Goal: Transaction & Acquisition: Book appointment/travel/reservation

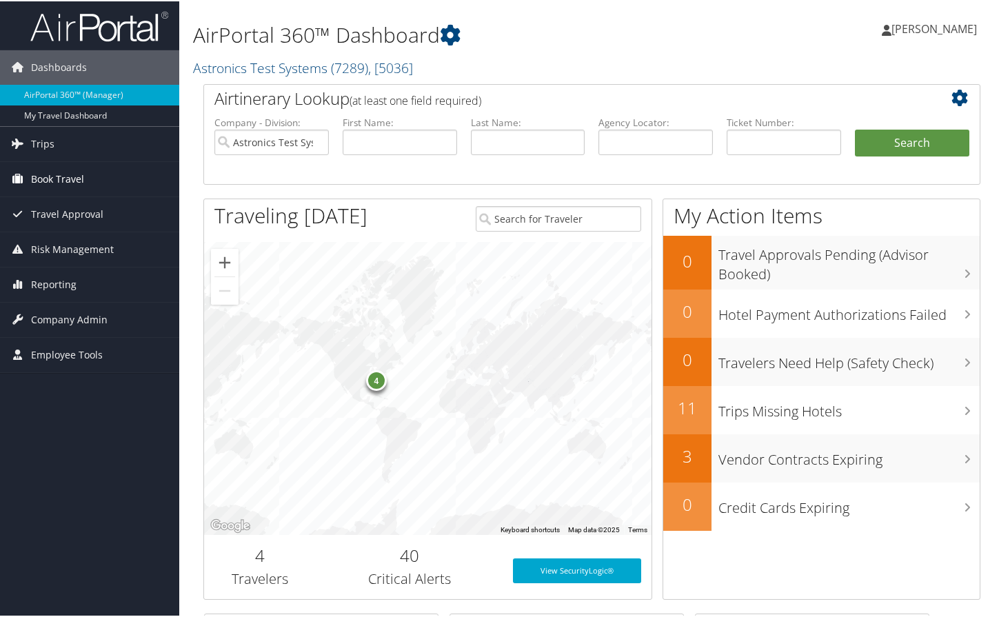
click at [80, 183] on span "Book Travel" at bounding box center [57, 178] width 53 height 34
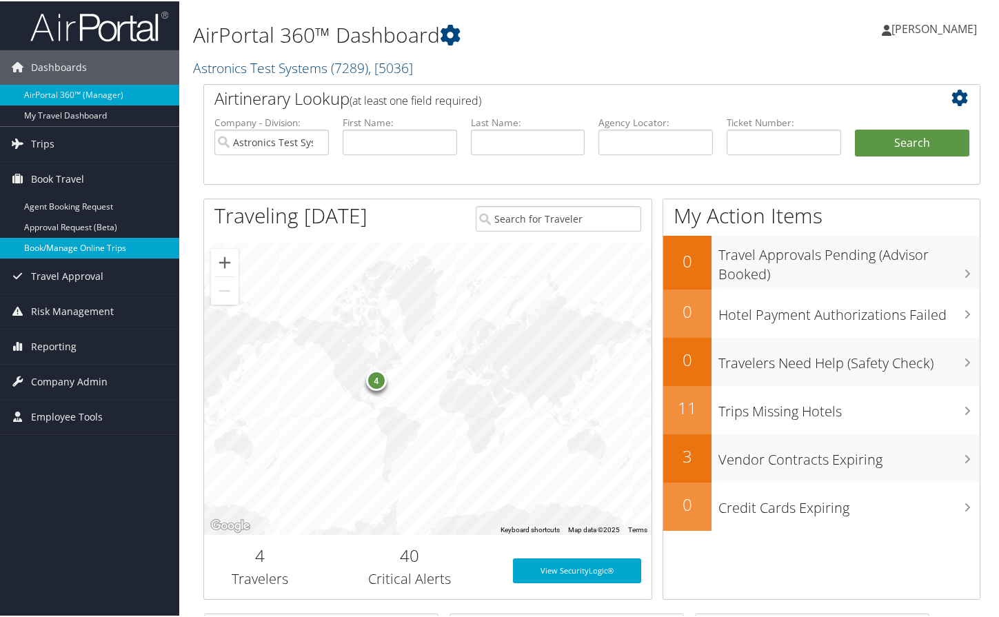
click at [79, 245] on link "Book/Manage Online Trips" at bounding box center [89, 246] width 179 height 21
